Goal: Information Seeking & Learning: Learn about a topic

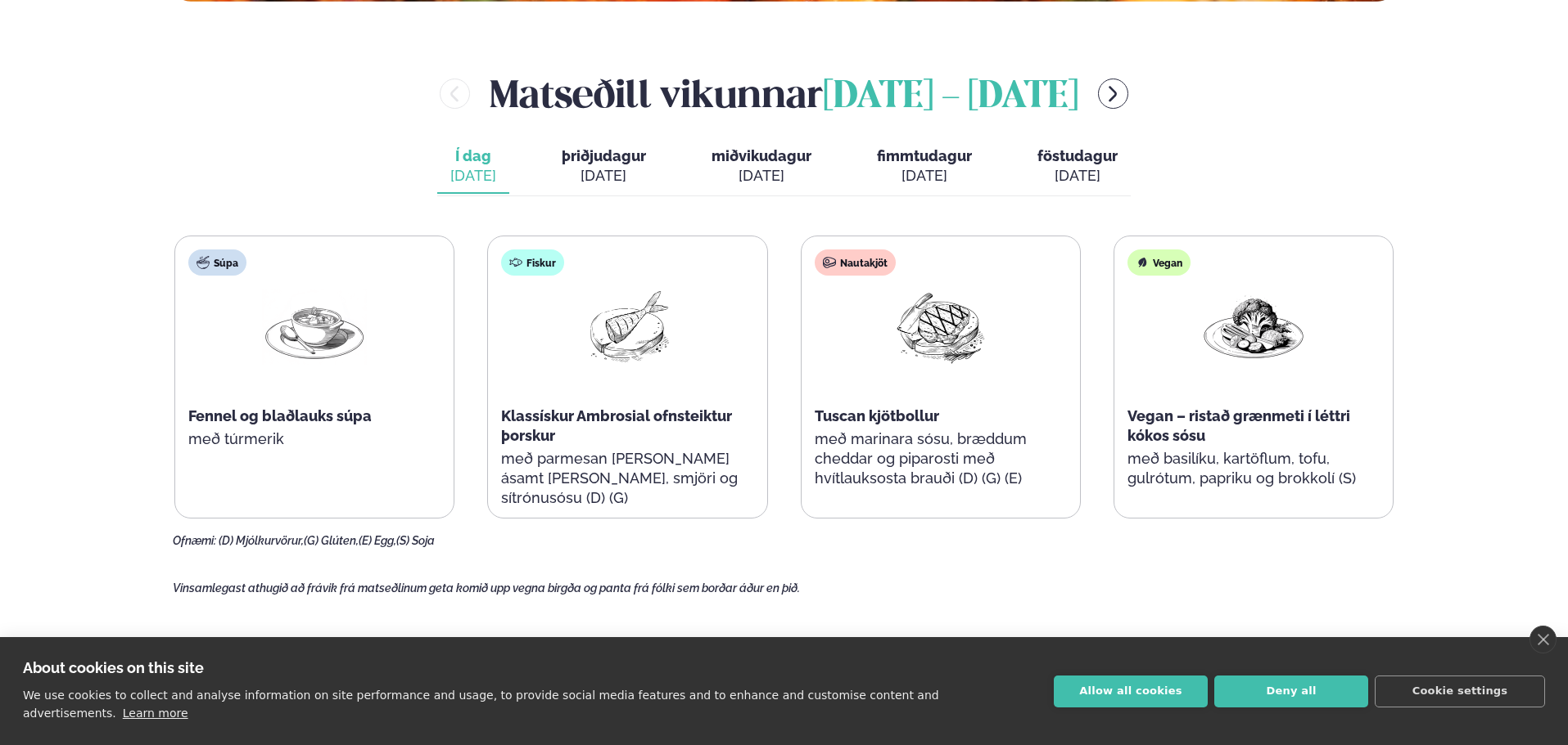
scroll to position [737, 0]
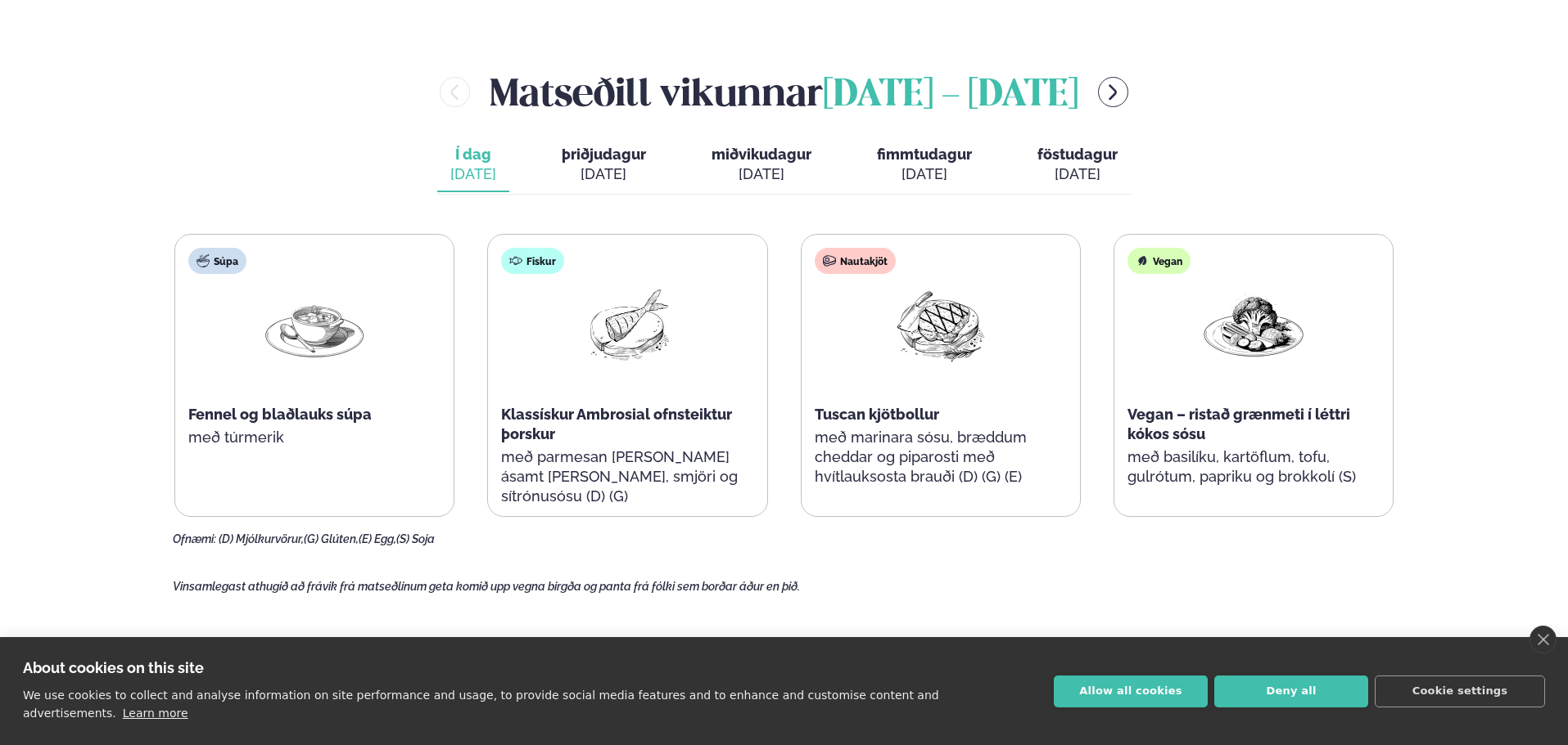
click at [596, 162] on span "þriðjudagur" at bounding box center [604, 154] width 85 height 17
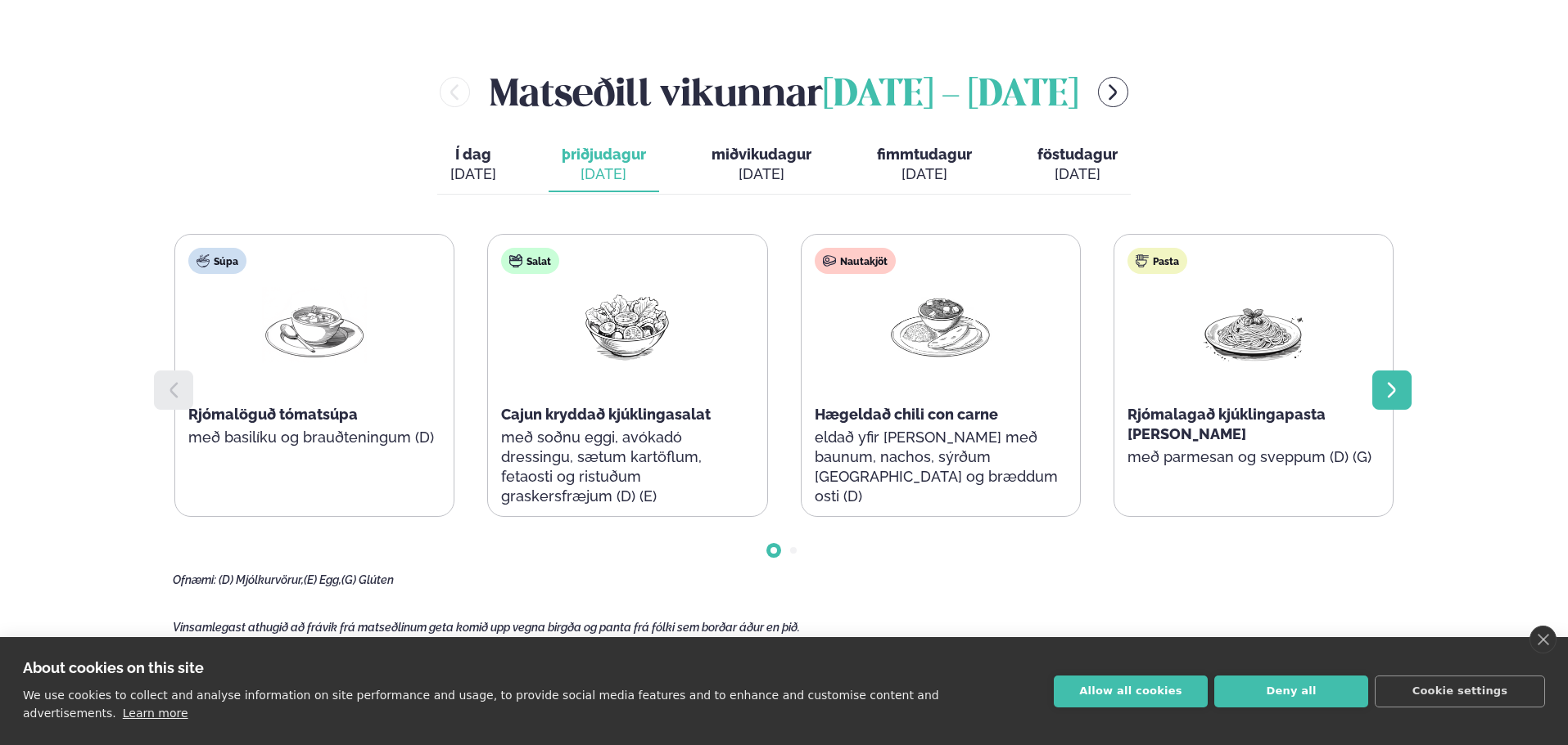
click at [1400, 389] on icon at bounding box center [1392, 390] width 20 height 20
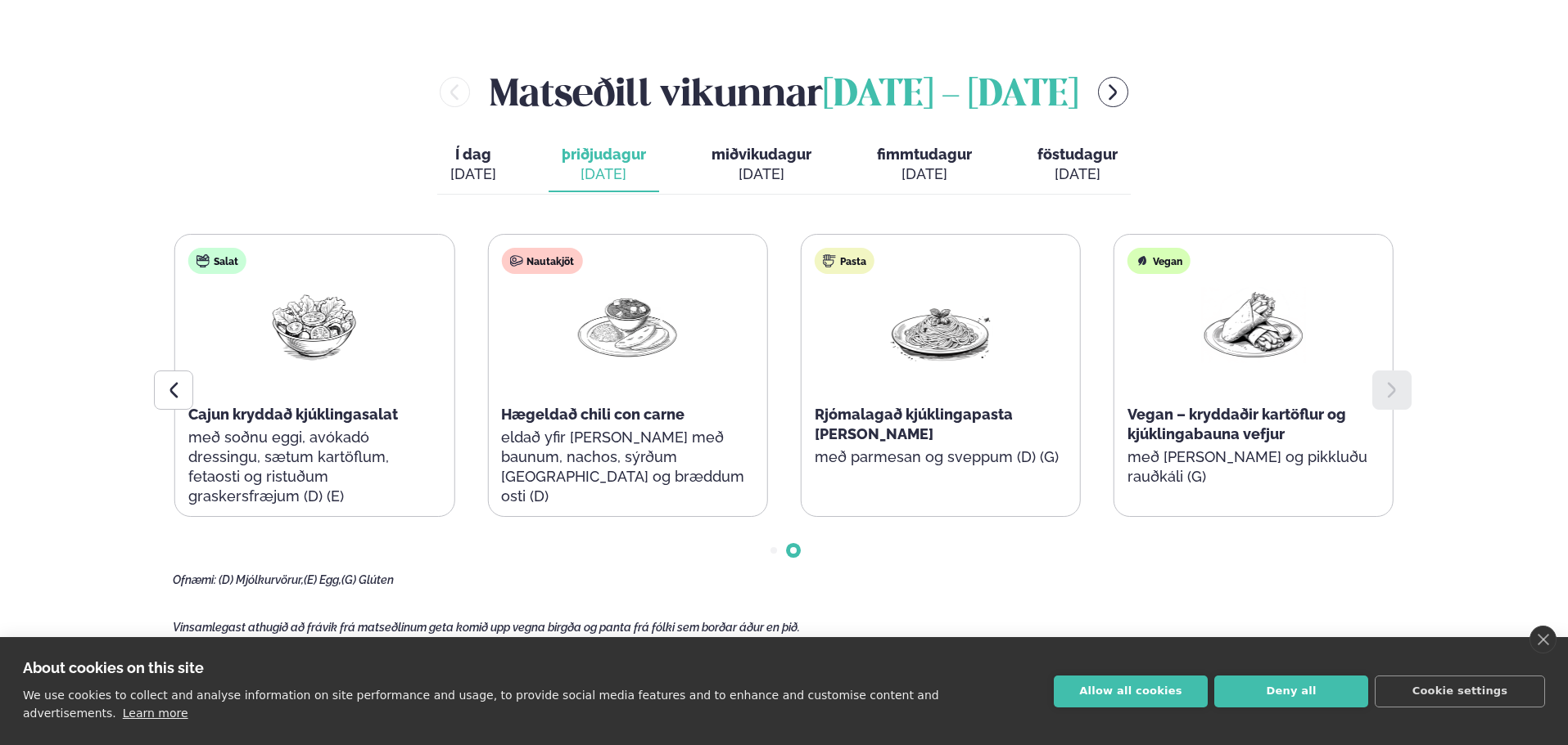
click at [733, 157] on span "miðvikudagur" at bounding box center [761, 154] width 100 height 17
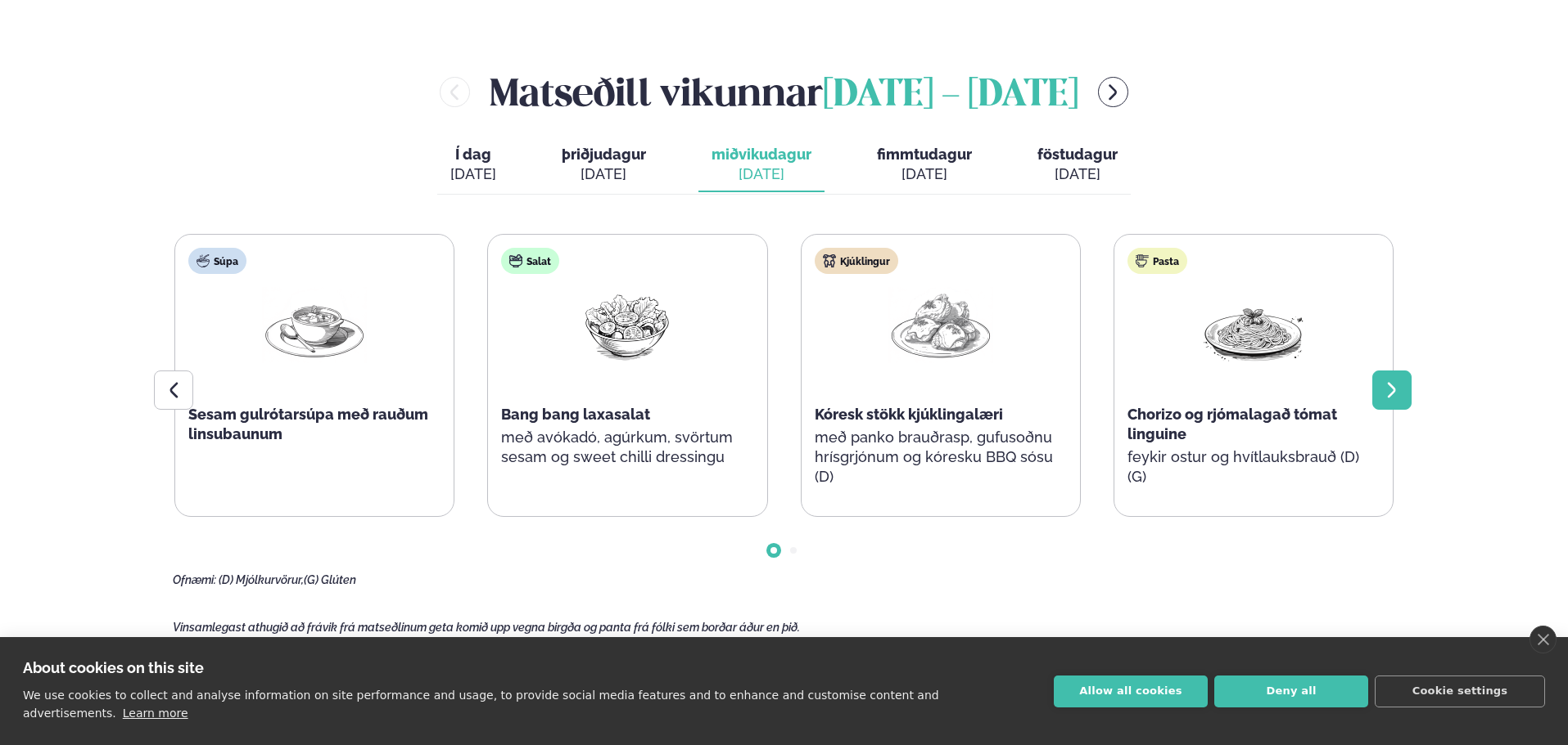
click at [1395, 389] on icon at bounding box center [1391, 390] width 8 height 16
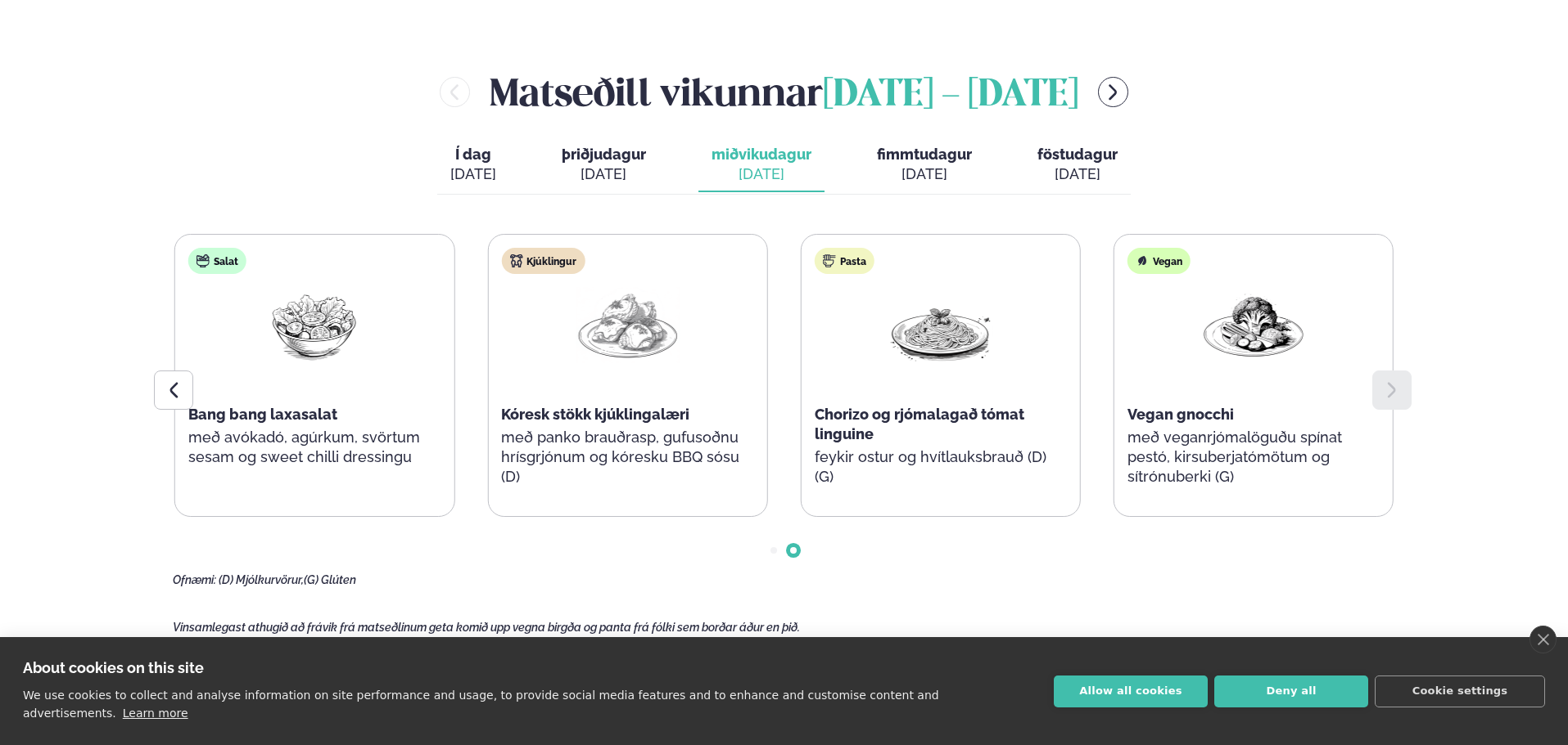
click at [898, 165] on div "[DATE]" at bounding box center [924, 174] width 95 height 20
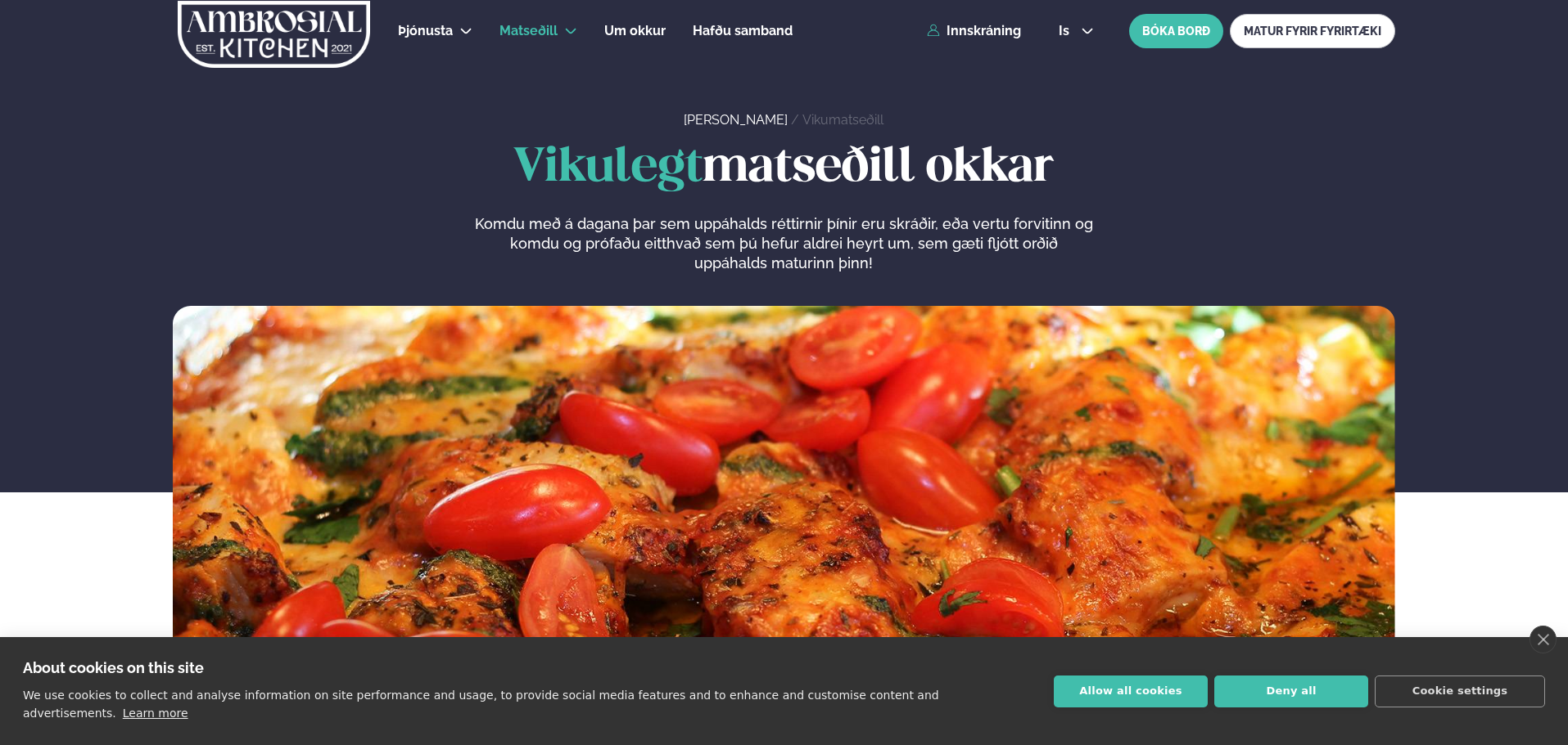
scroll to position [0, 0]
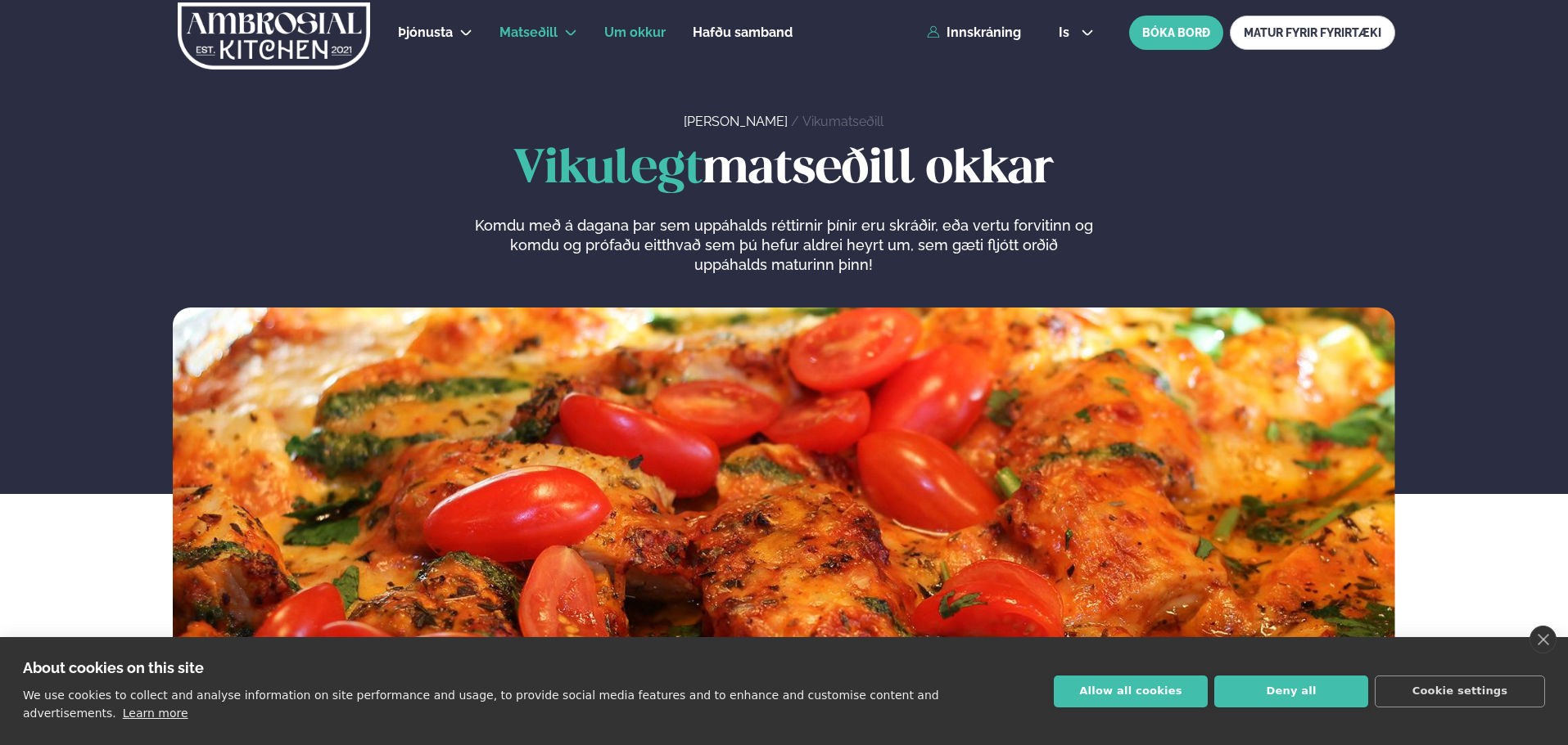
click at [641, 22] on li "Um okkur" at bounding box center [635, 32] width 61 height 39
click at [641, 22] on li "Um okkur" at bounding box center [635, 32] width 61 height 39
click at [637, 34] on span "Um okkur" at bounding box center [635, 32] width 61 height 16
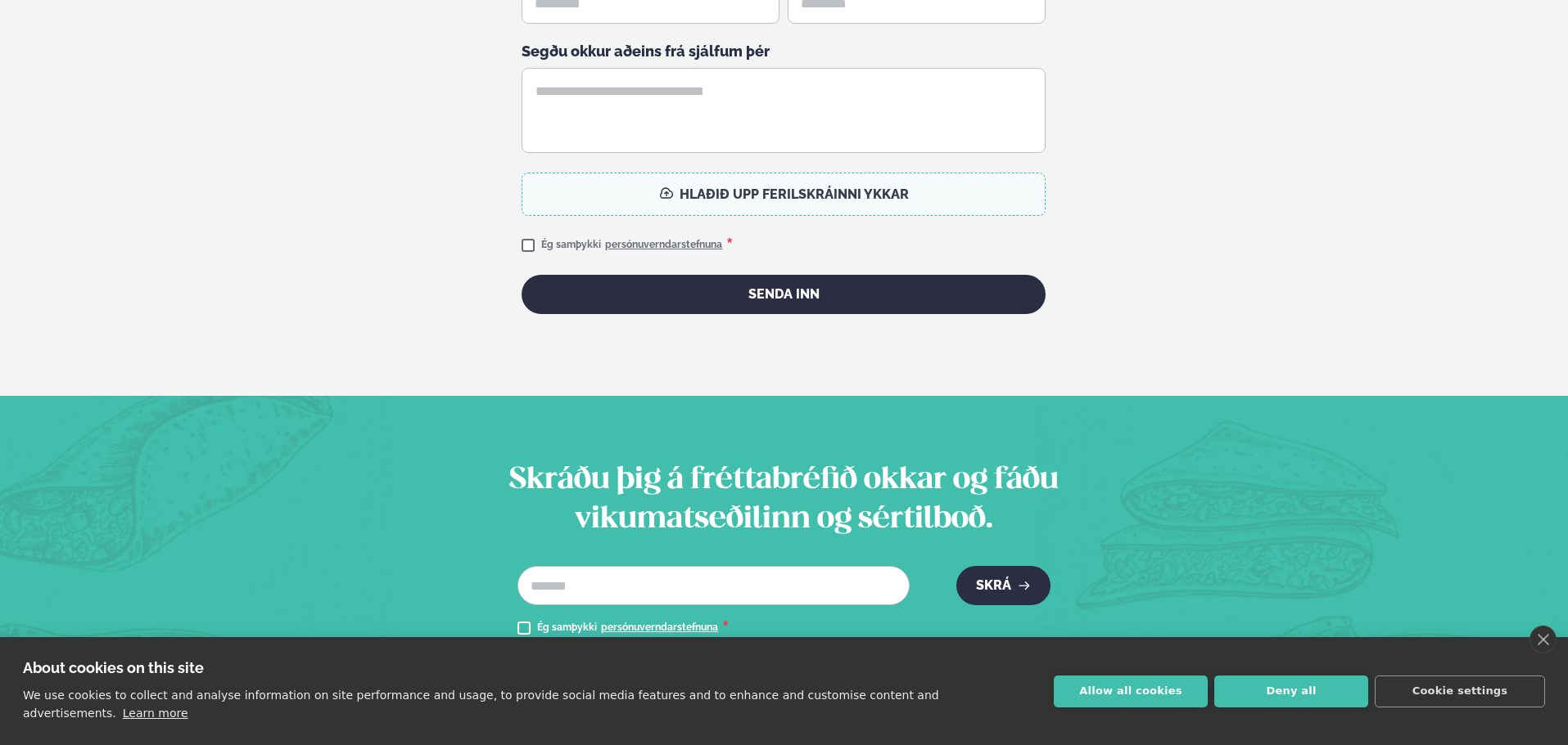
scroll to position [4213, 0]
